Goal: Transaction & Acquisition: Subscribe to service/newsletter

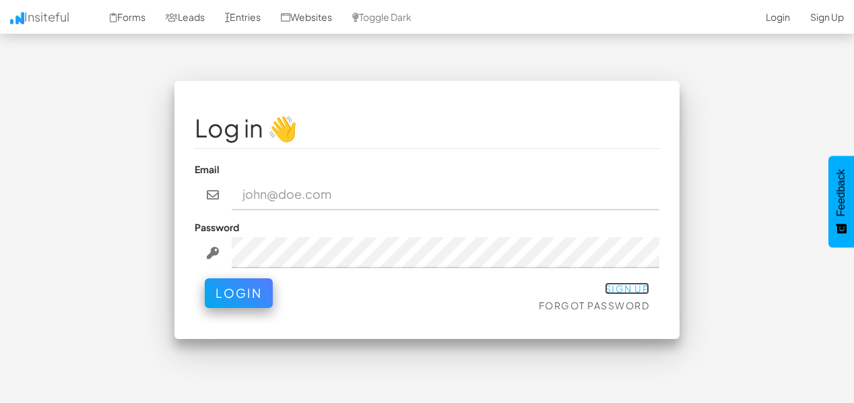
click at [619, 285] on link "Sign Up" at bounding box center [627, 288] width 45 height 12
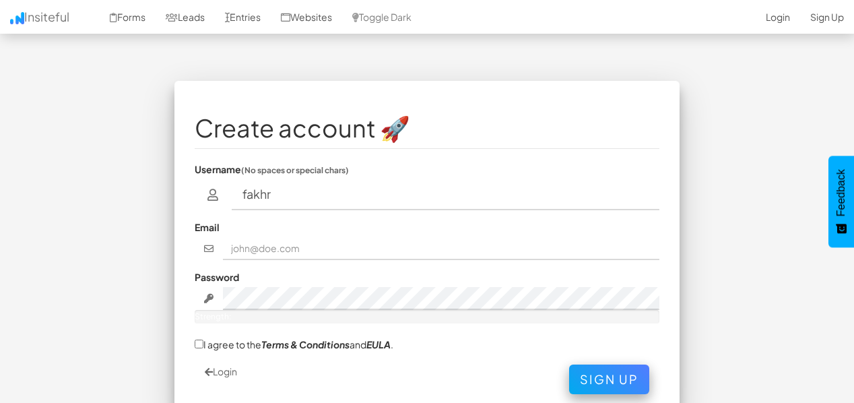
type input "fakhr"
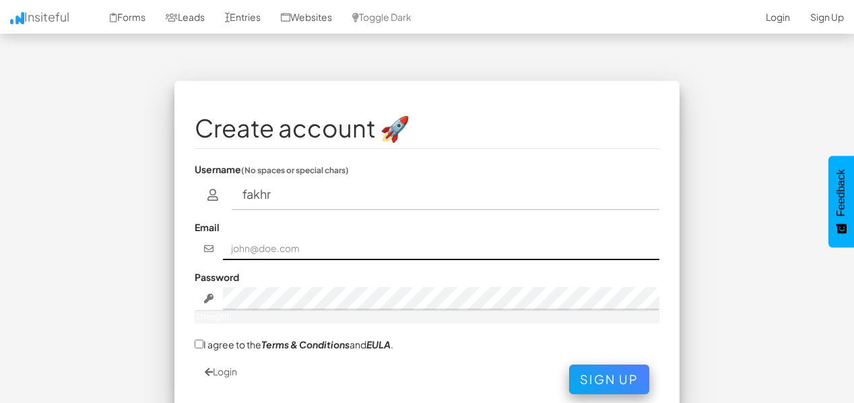
click at [258, 252] on input "text" at bounding box center [441, 248] width 437 height 23
type input "[EMAIL_ADDRESS][DOMAIN_NAME]"
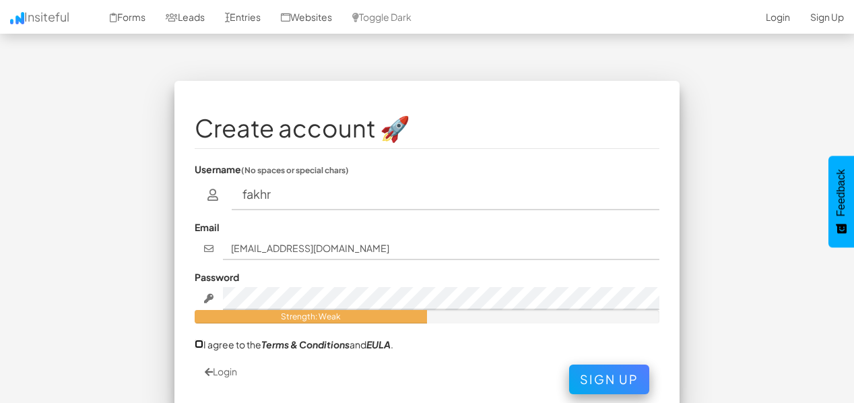
click at [200, 341] on input "I agree to the Terms & Conditions and EULA ." at bounding box center [199, 343] width 9 height 9
checkbox input "true"
click at [612, 381] on button "Sign Up" at bounding box center [609, 376] width 80 height 30
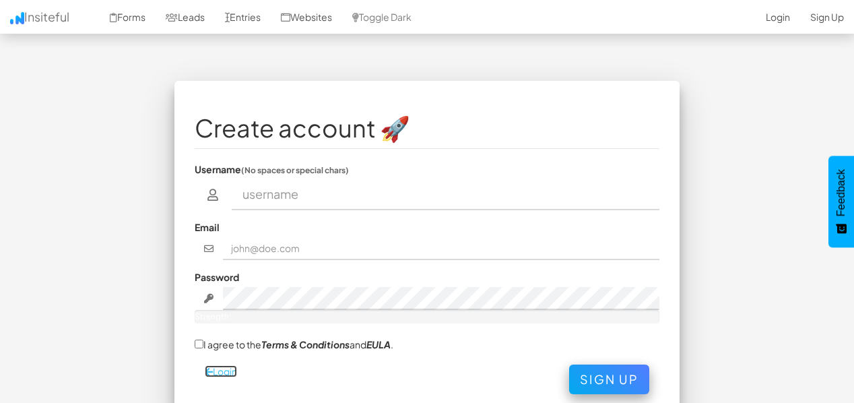
click at [221, 368] on link "Login" at bounding box center [221, 371] width 32 height 12
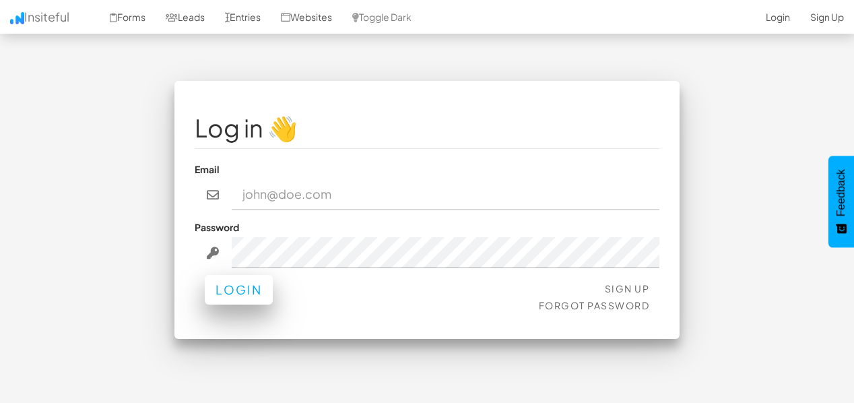
type input "[EMAIL_ADDRESS][DOMAIN_NAME]"
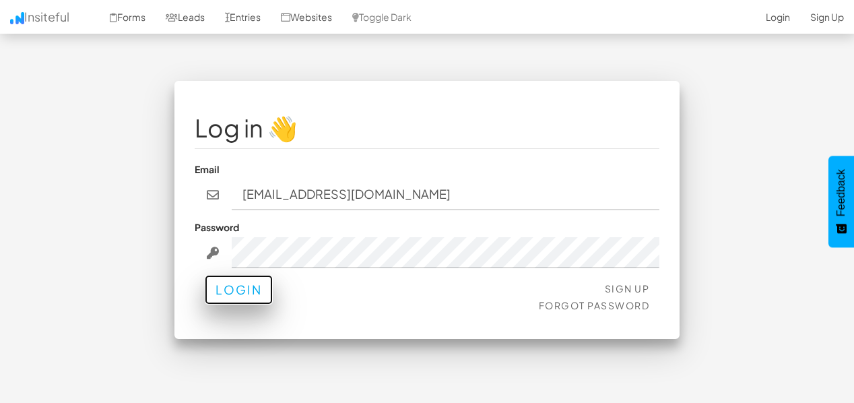
click at [259, 286] on button "Login" at bounding box center [239, 290] width 68 height 30
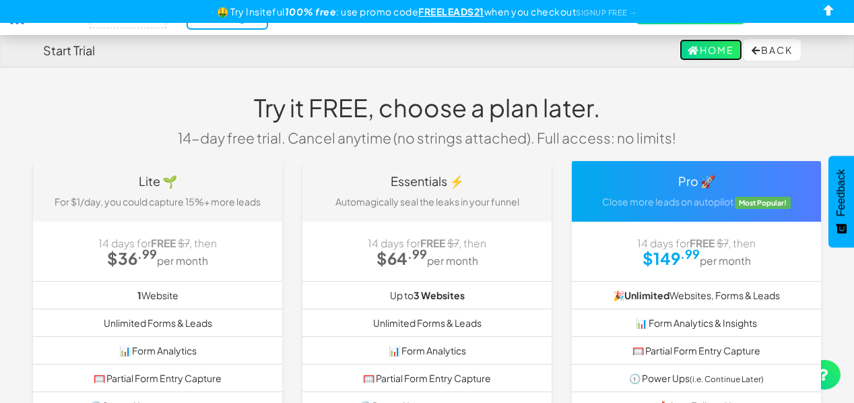
click at [707, 55] on link "Home" at bounding box center [710, 50] width 63 height 22
